Goal: Use online tool/utility: Utilize a website feature to perform a specific function

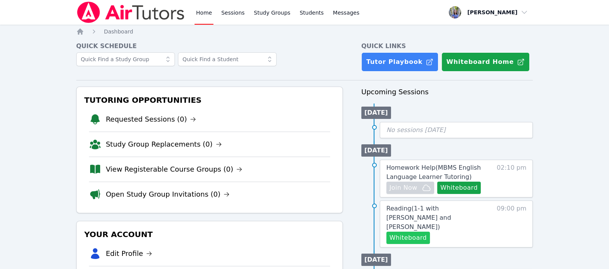
click at [413, 232] on button "Whiteboard" at bounding box center [408, 238] width 44 height 12
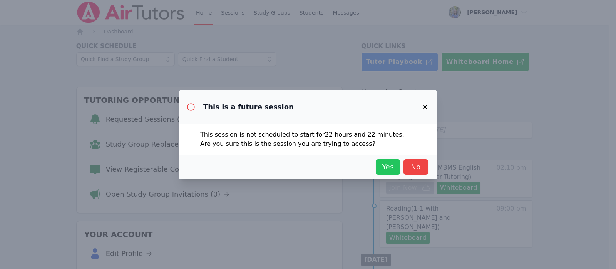
click at [387, 164] on span "Yes" at bounding box center [388, 167] width 17 height 11
